Goal: Find specific page/section: Find specific page/section

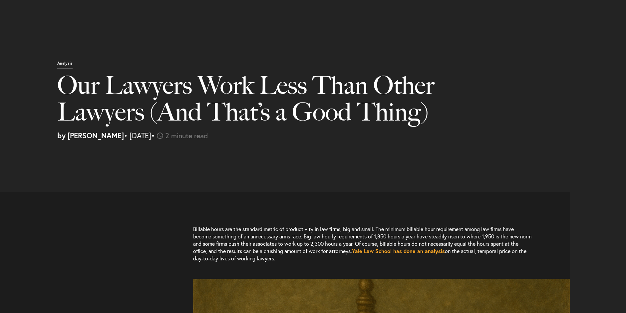
select select "US"
select select "Austin"
select select "Business and Civil Litigation"
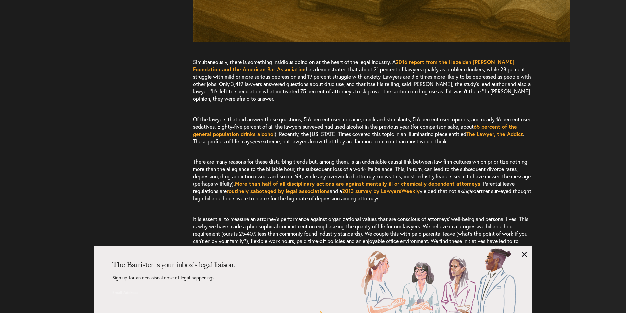
scroll to position [600, 0]
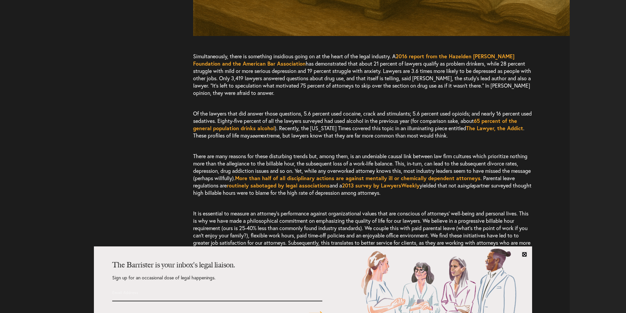
click at [525, 253] on link at bounding box center [524, 254] width 5 height 5
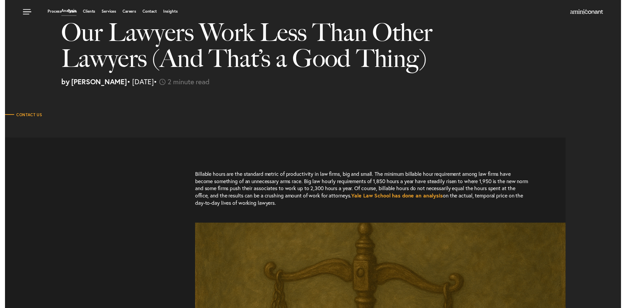
scroll to position [0, 0]
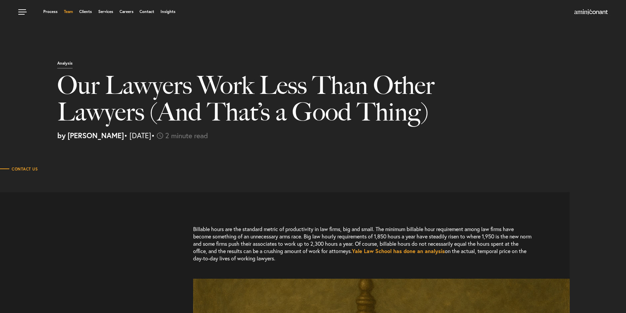
click at [68, 12] on link "Team" at bounding box center [68, 12] width 9 height 4
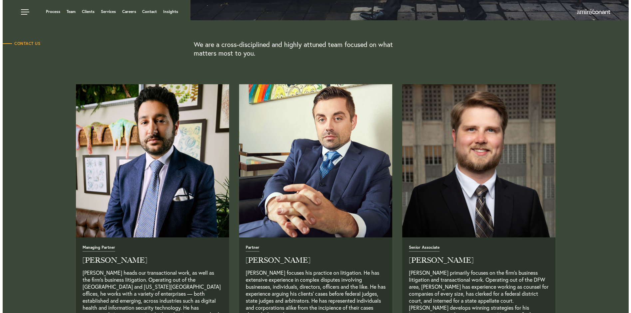
scroll to position [23, 0]
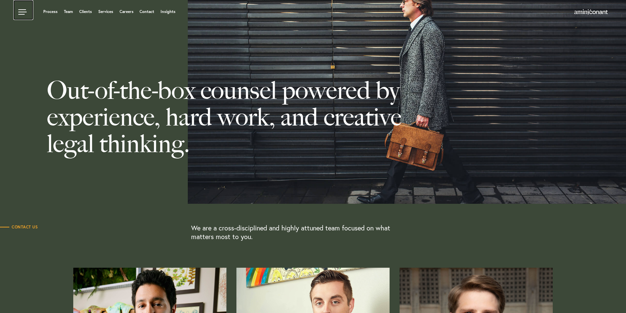
click at [24, 12] on link at bounding box center [23, 10] width 20 height 20
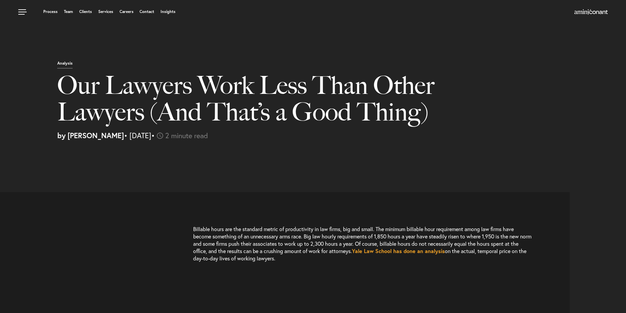
select select "US"
select select "Austin"
select select "Business and Civil Litigation"
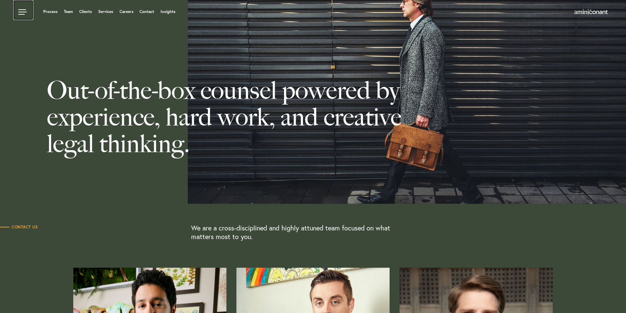
click at [21, 12] on link at bounding box center [23, 10] width 20 height 20
